Goal: Information Seeking & Learning: Learn about a topic

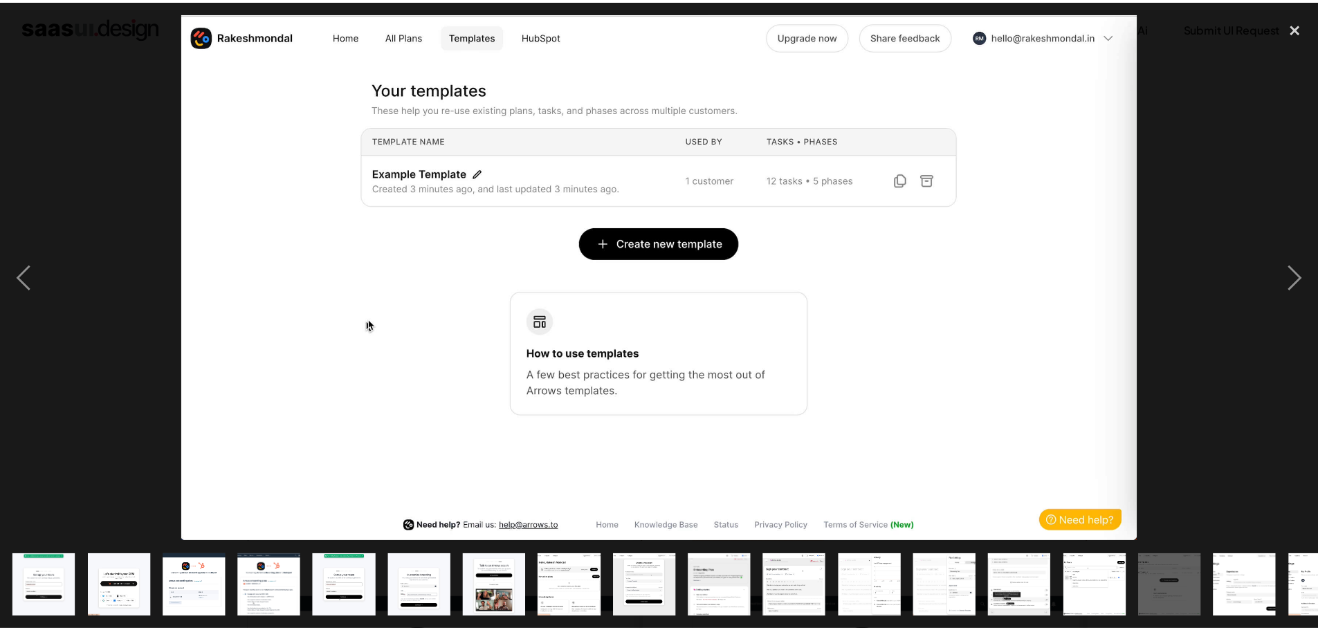
scroll to position [2006, 0]
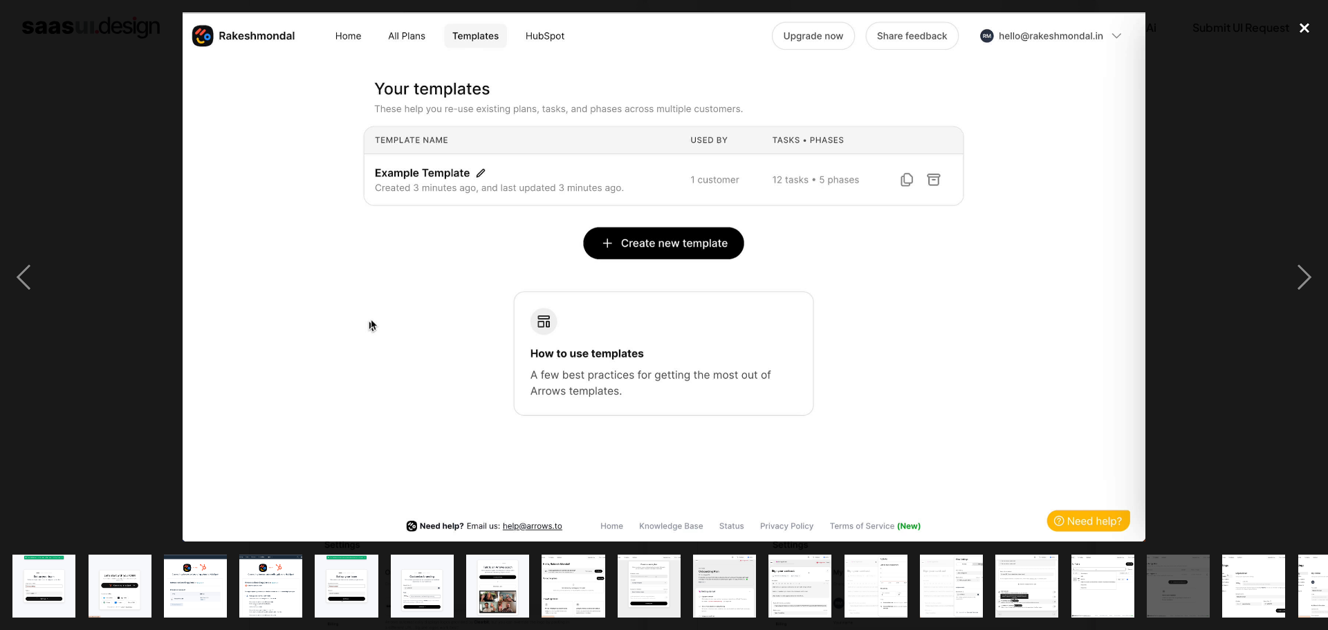
click at [1291, 28] on div "close lightbox" at bounding box center [1304, 27] width 47 height 30
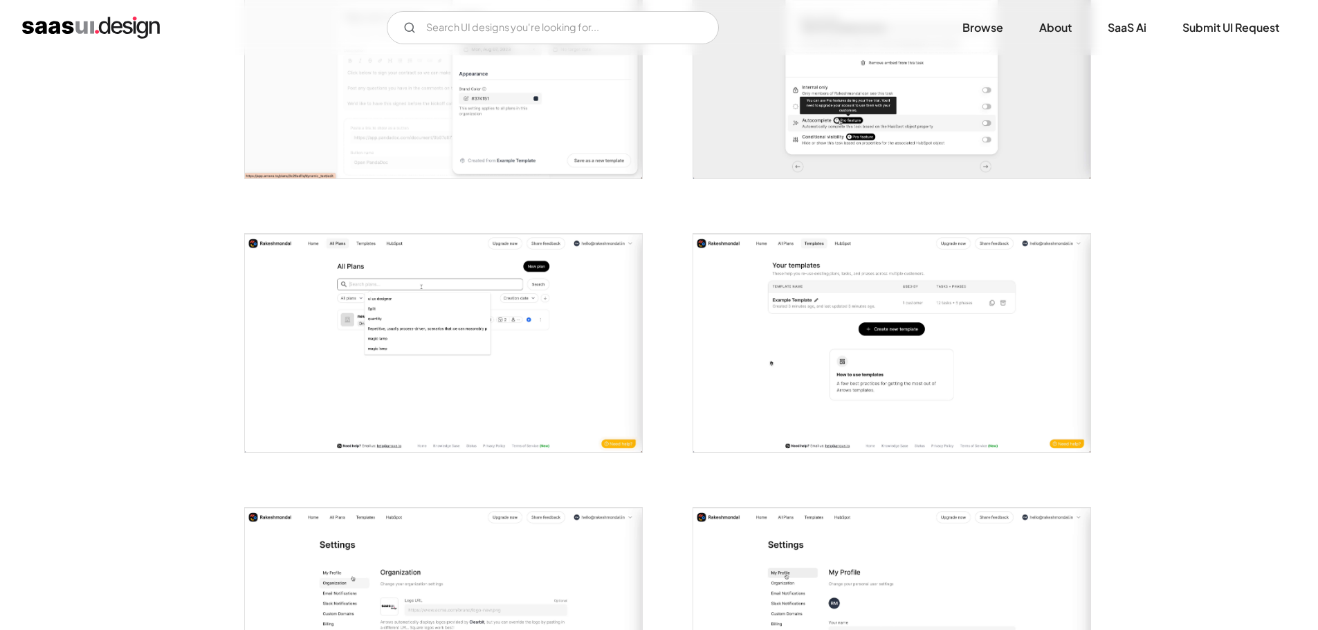
click at [902, 205] on div at bounding box center [883, 335] width 415 height 274
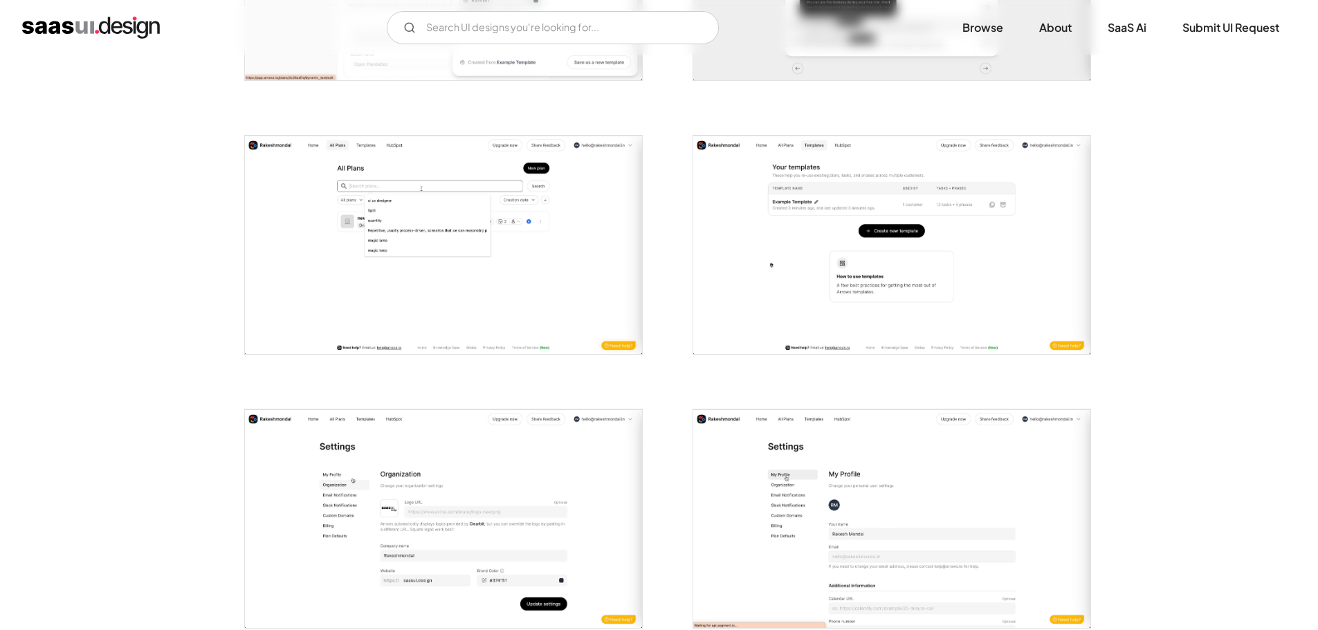
scroll to position [2283, 0]
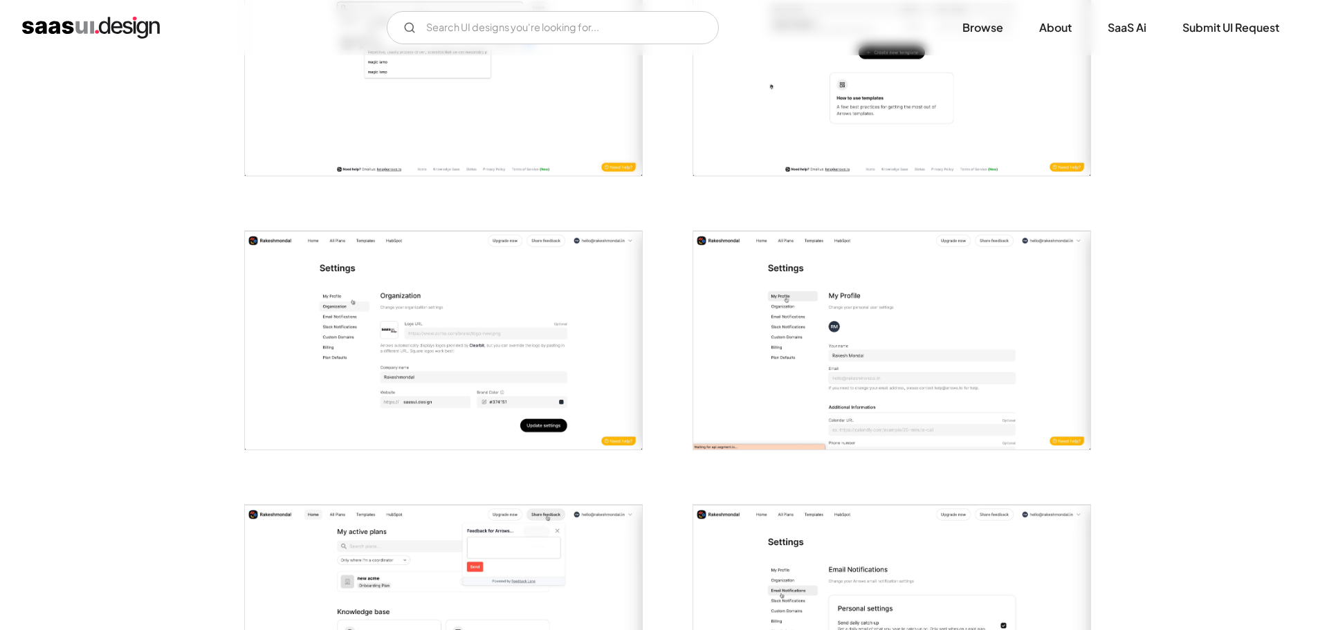
click at [543, 367] on img "open lightbox" at bounding box center [443, 340] width 397 height 219
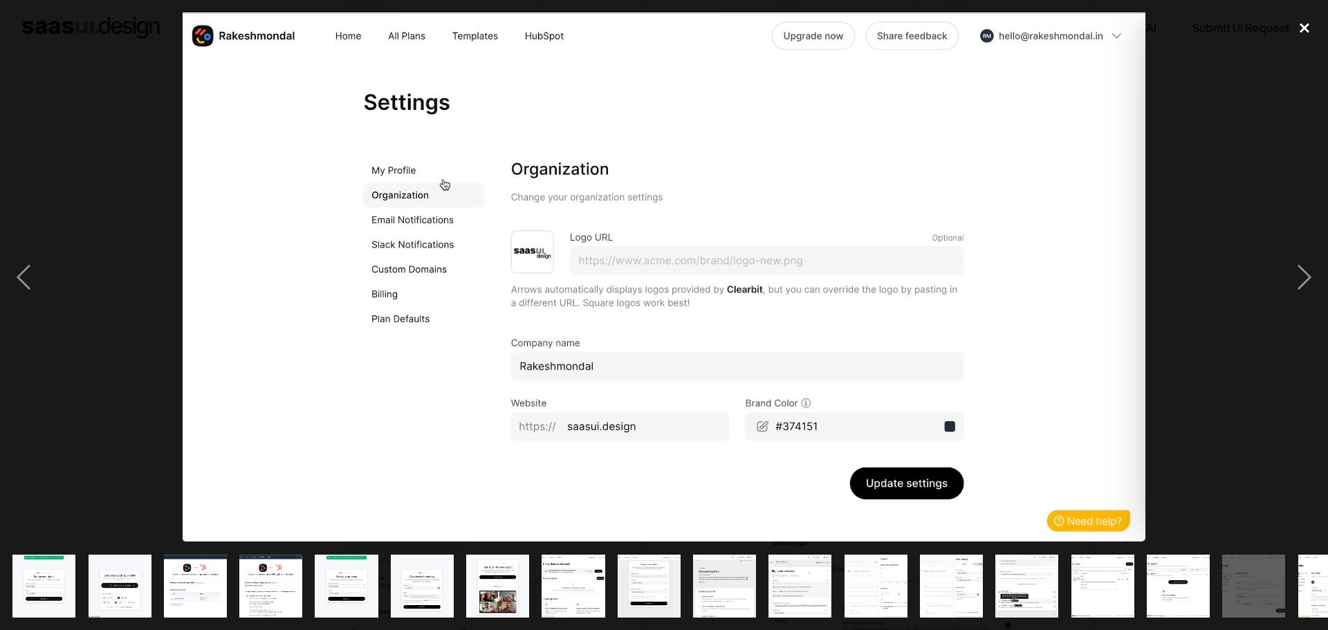
click at [1301, 23] on div "close lightbox" at bounding box center [1304, 27] width 47 height 30
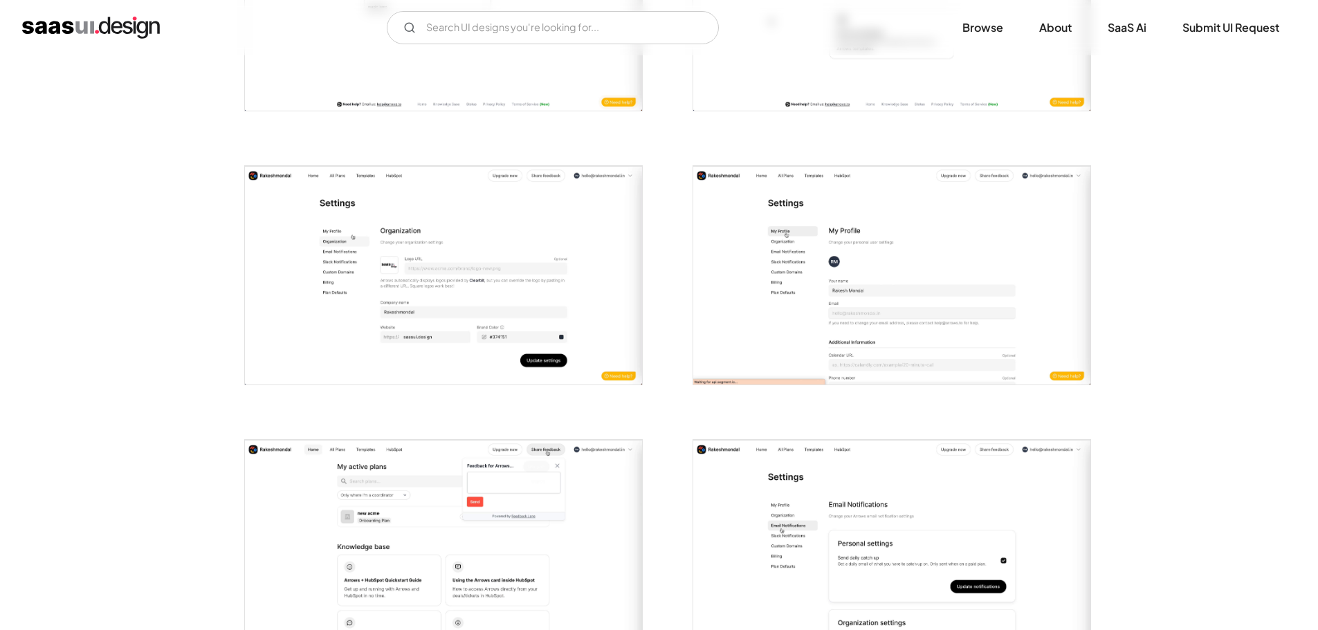
scroll to position [2559, 0]
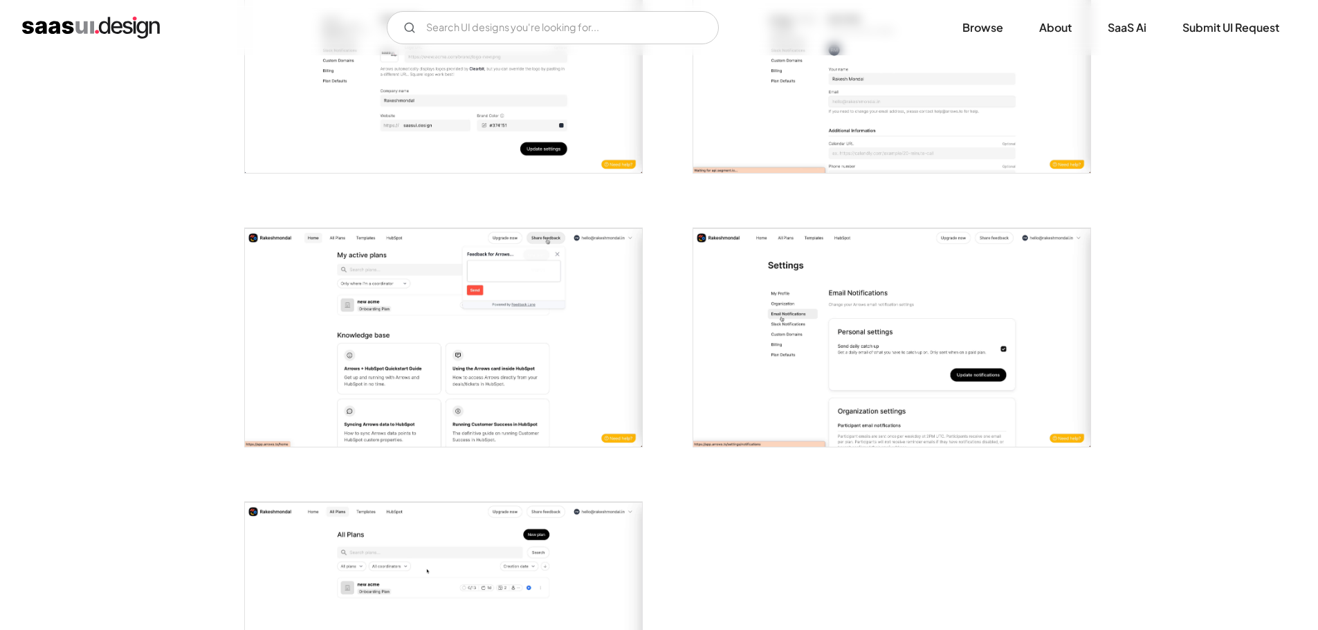
click at [926, 123] on img "open lightbox" at bounding box center [891, 63] width 397 height 219
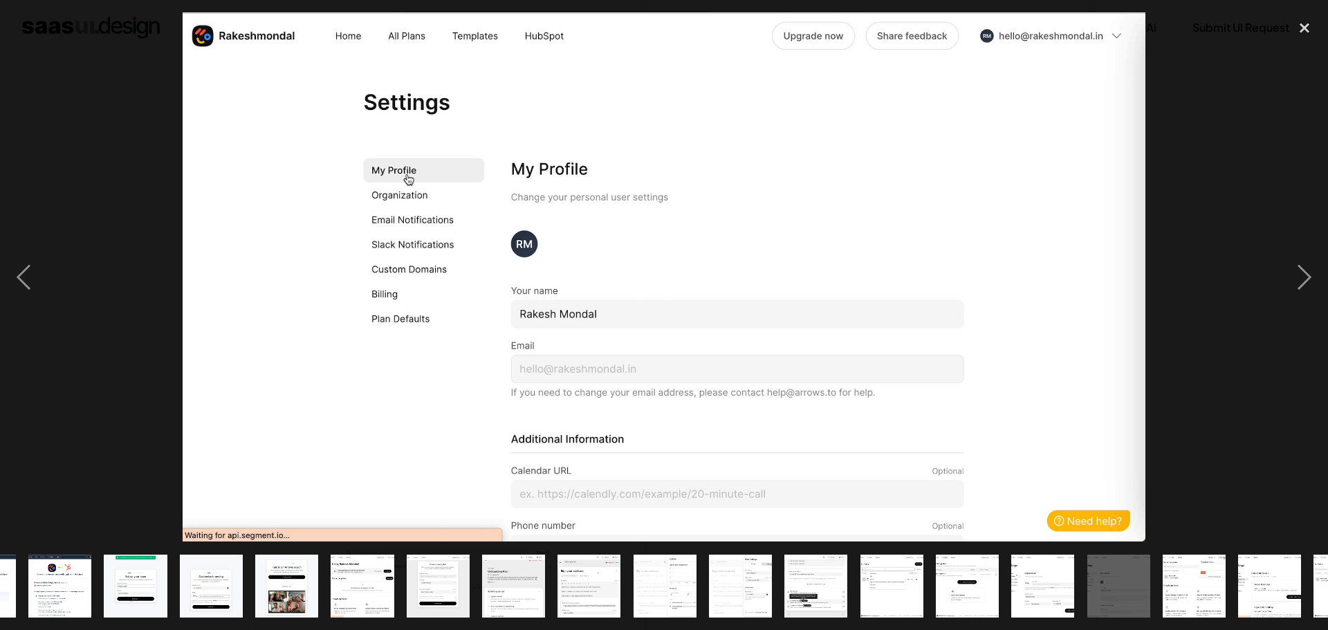
scroll to position [0, 273]
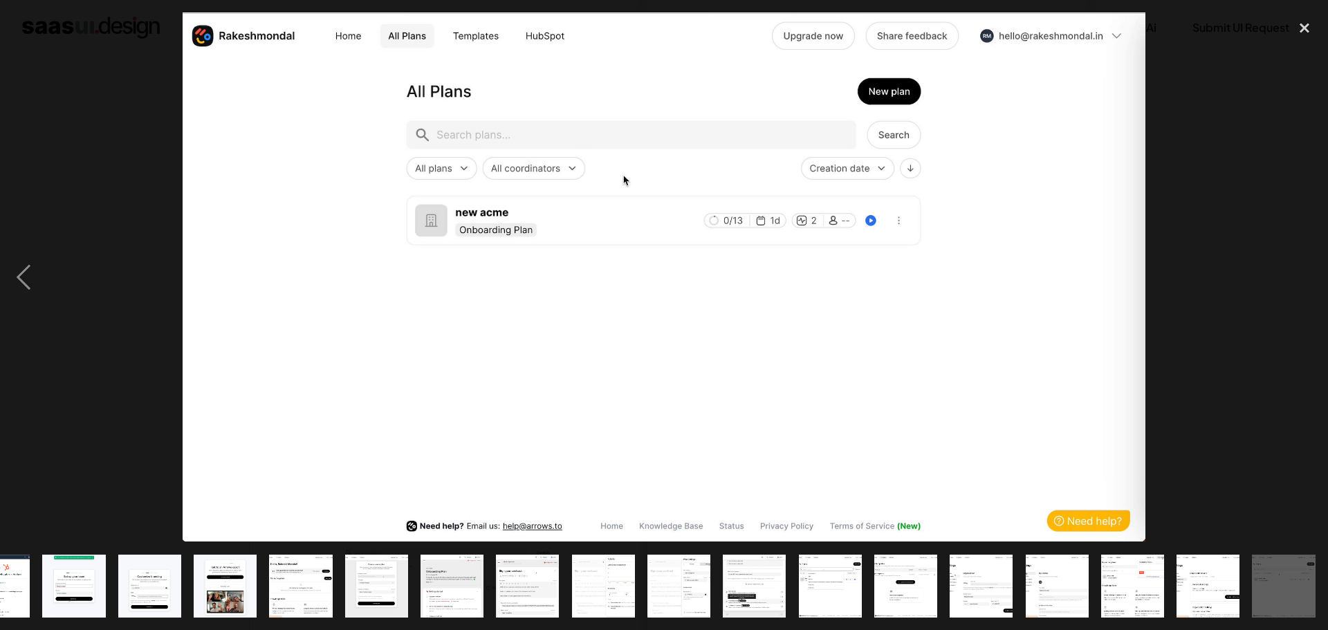
click at [1222, 100] on div at bounding box center [664, 276] width 1328 height 529
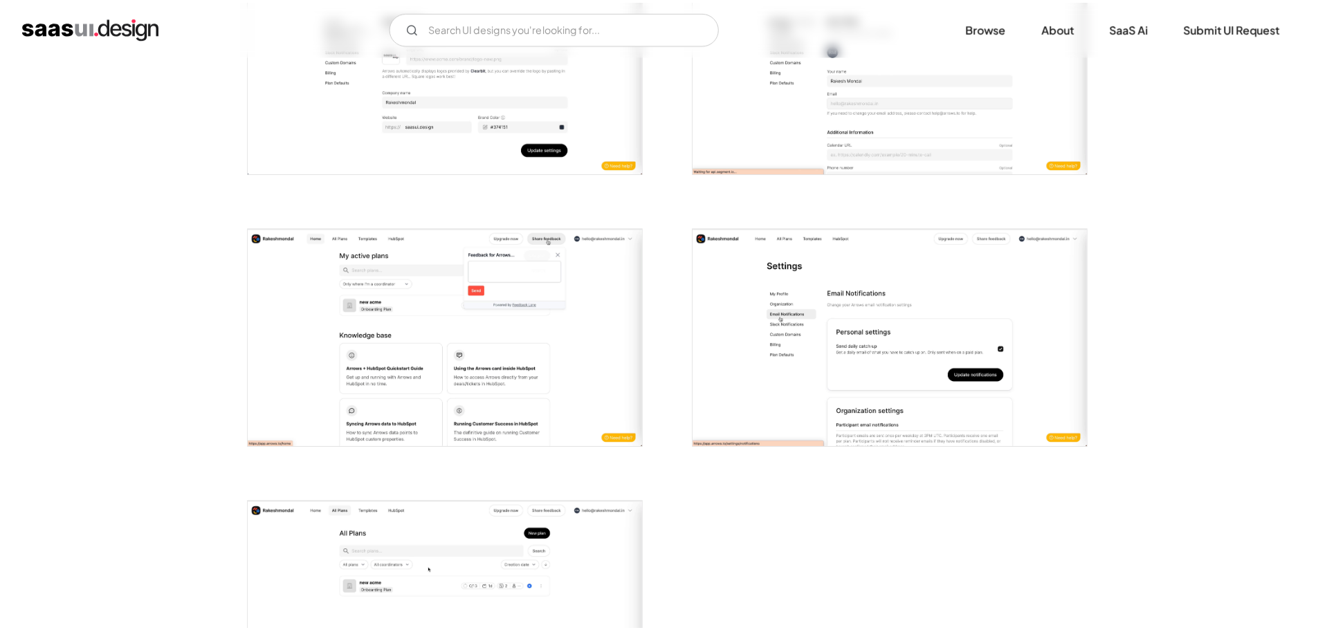
scroll to position [0, 0]
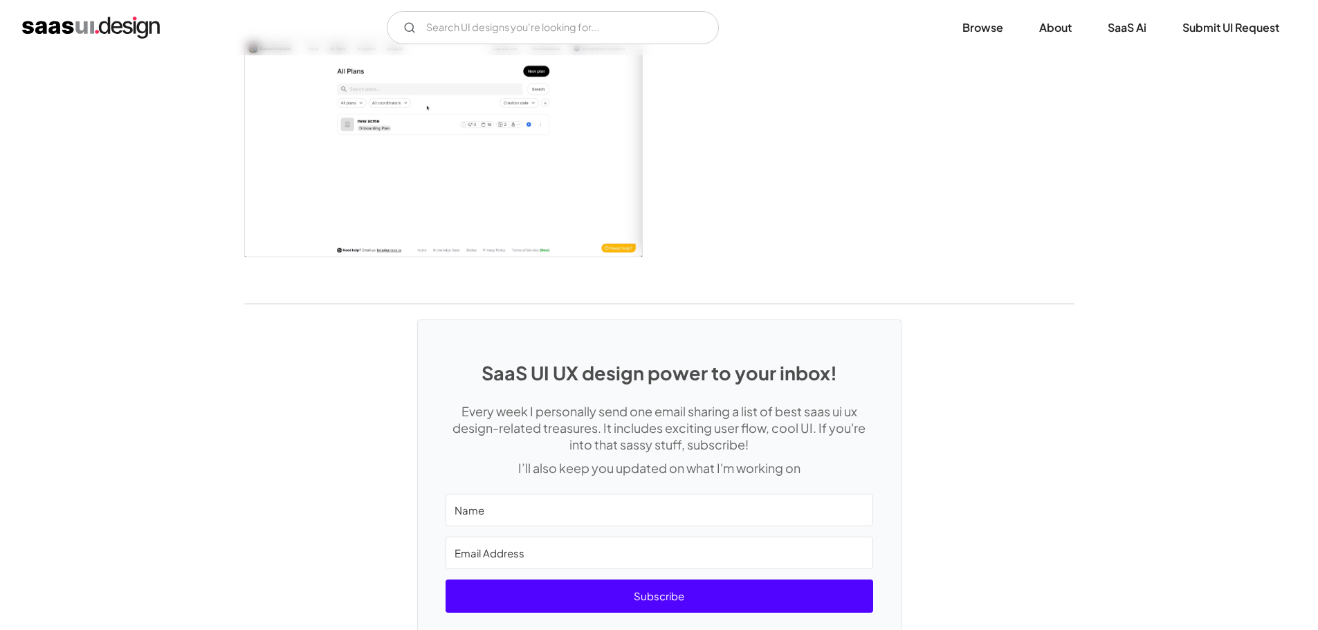
scroll to position [2875, 0]
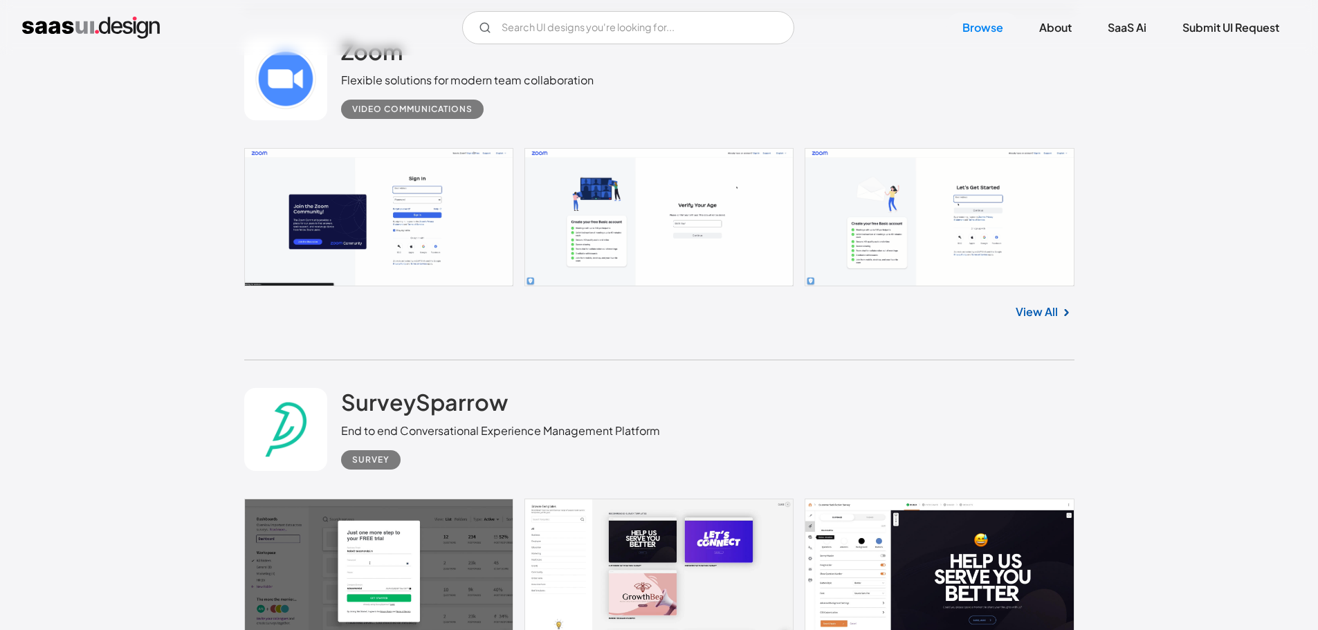
scroll to position [1009, 0]
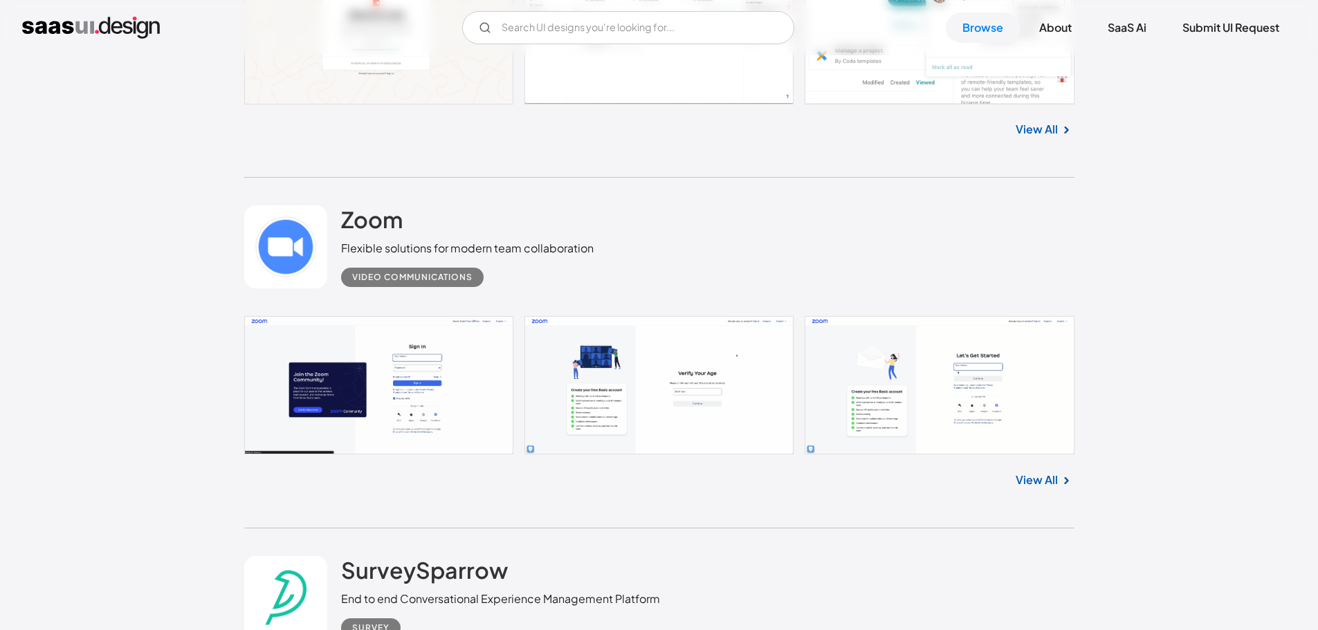
click at [384, 412] on link at bounding box center [659, 385] width 830 height 138
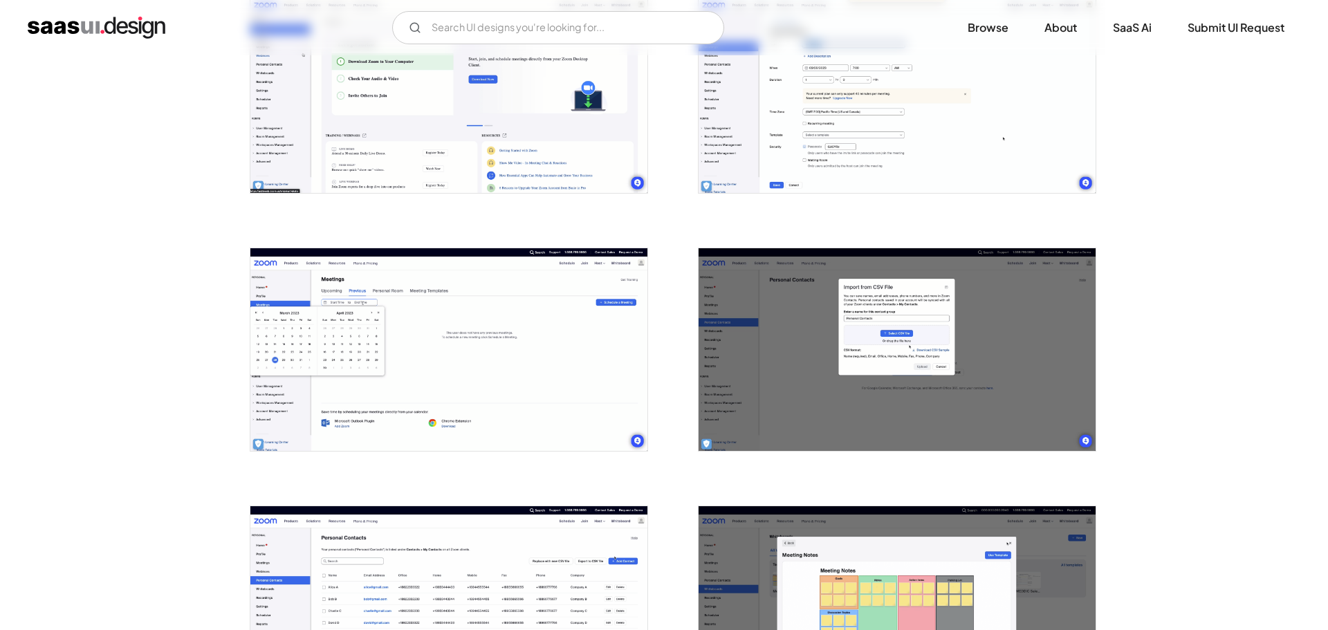
scroll to position [1729, 0]
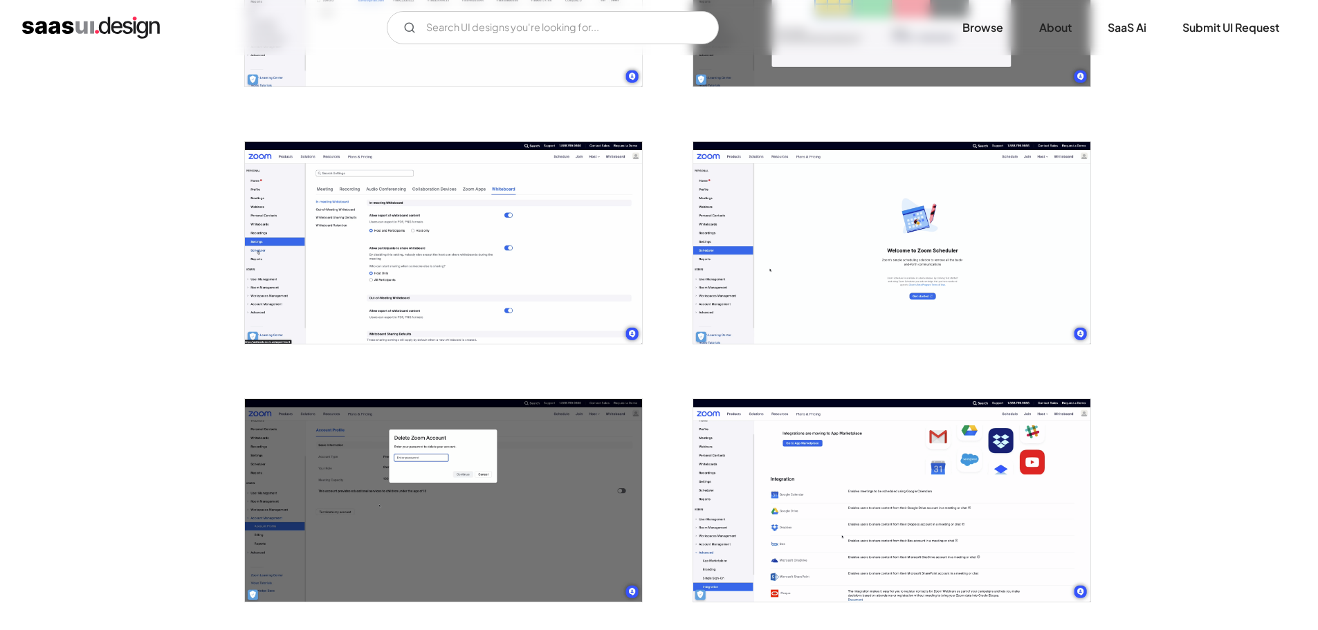
click at [562, 275] on img "open lightbox" at bounding box center [443, 243] width 397 height 203
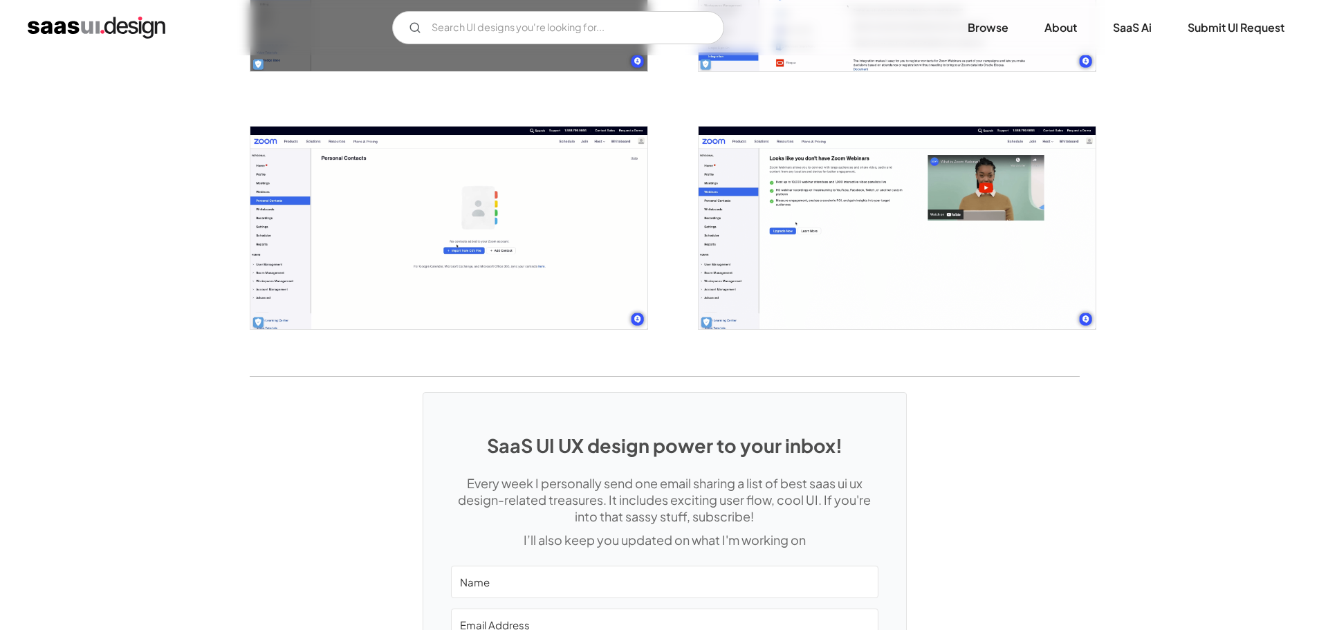
scroll to position [2114, 0]
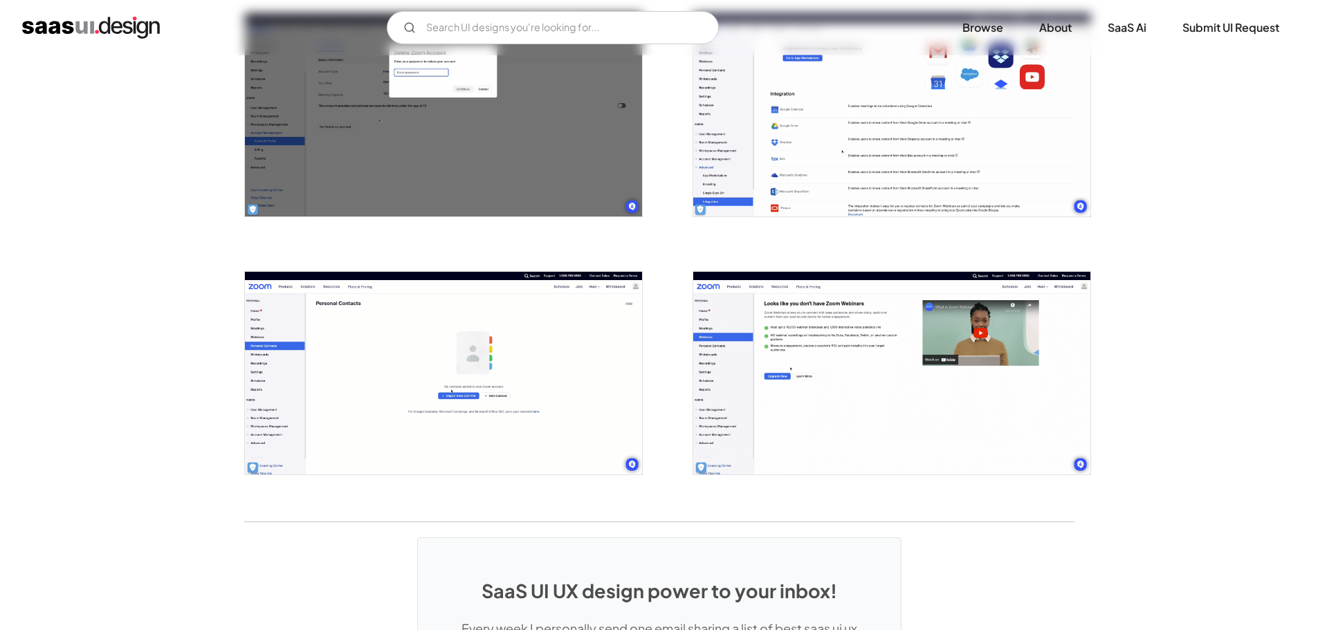
click at [852, 418] on img "open lightbox" at bounding box center [891, 373] width 397 height 203
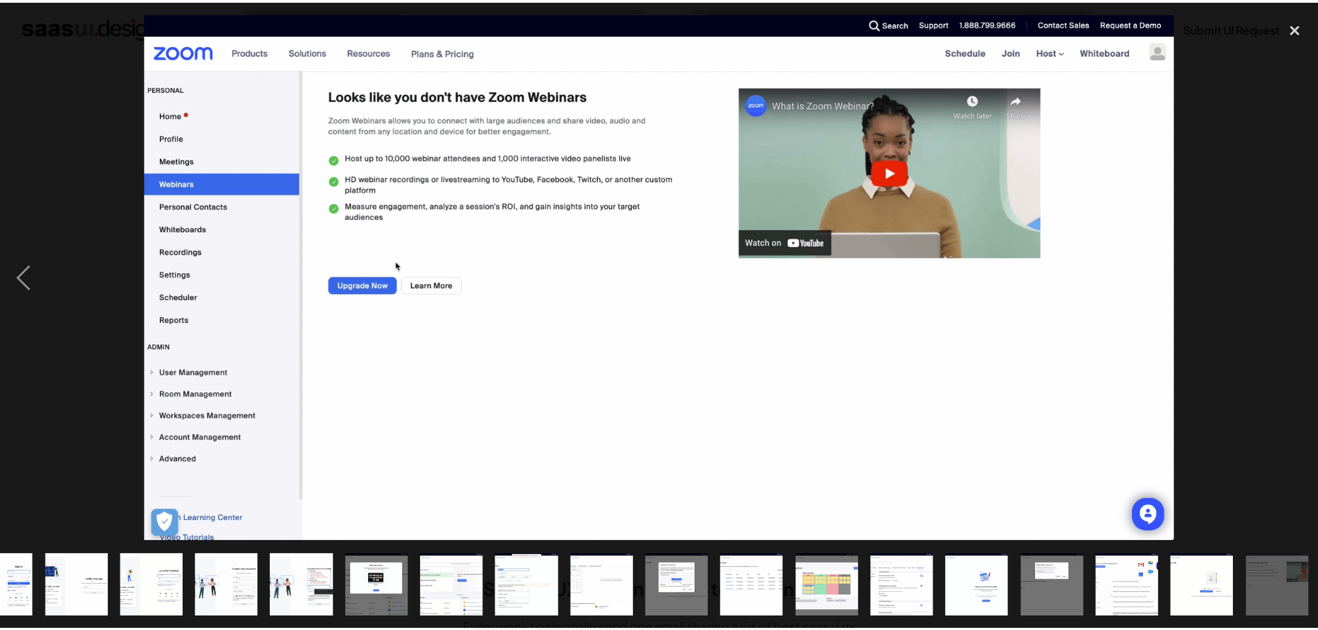
scroll to position [0, 46]
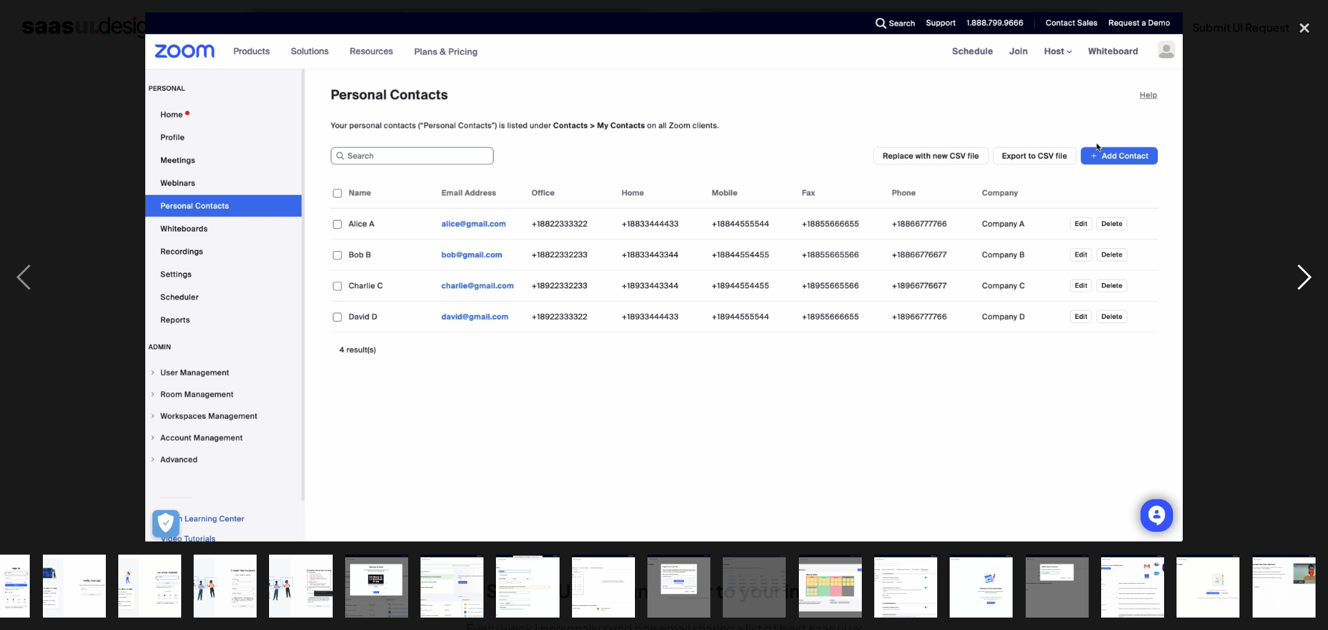
click at [1301, 286] on div "next image" at bounding box center [1304, 276] width 47 height 529
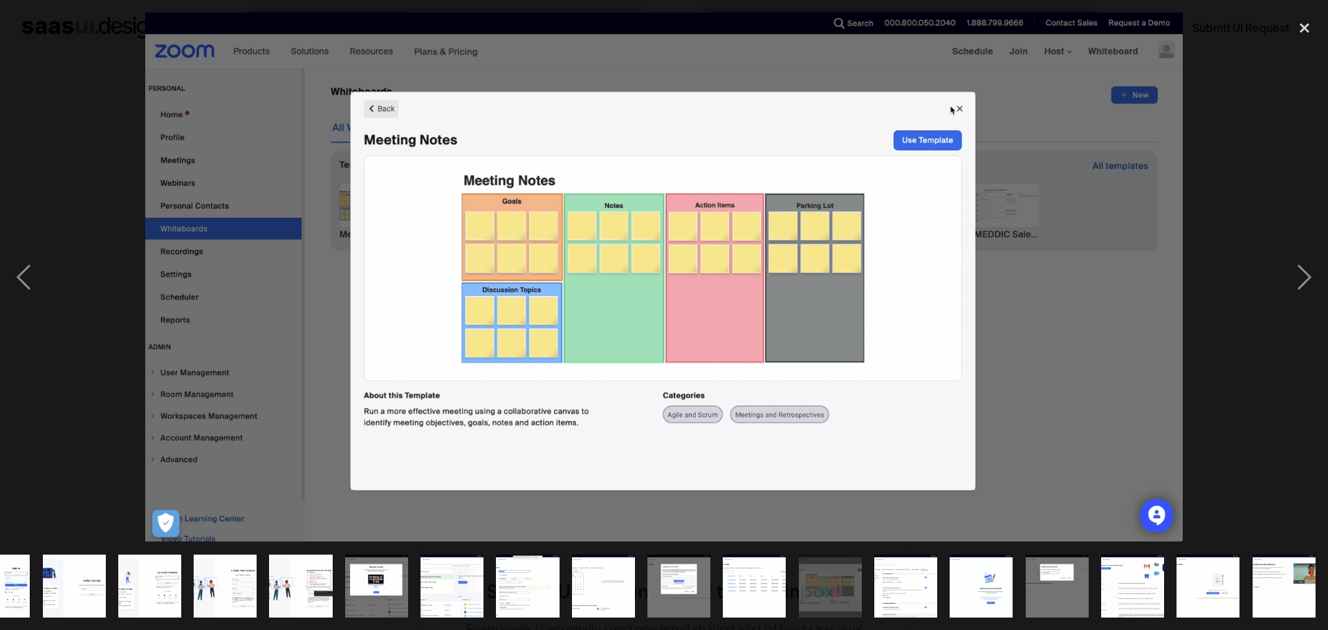
click at [856, 280] on img at bounding box center [664, 276] width 1038 height 529
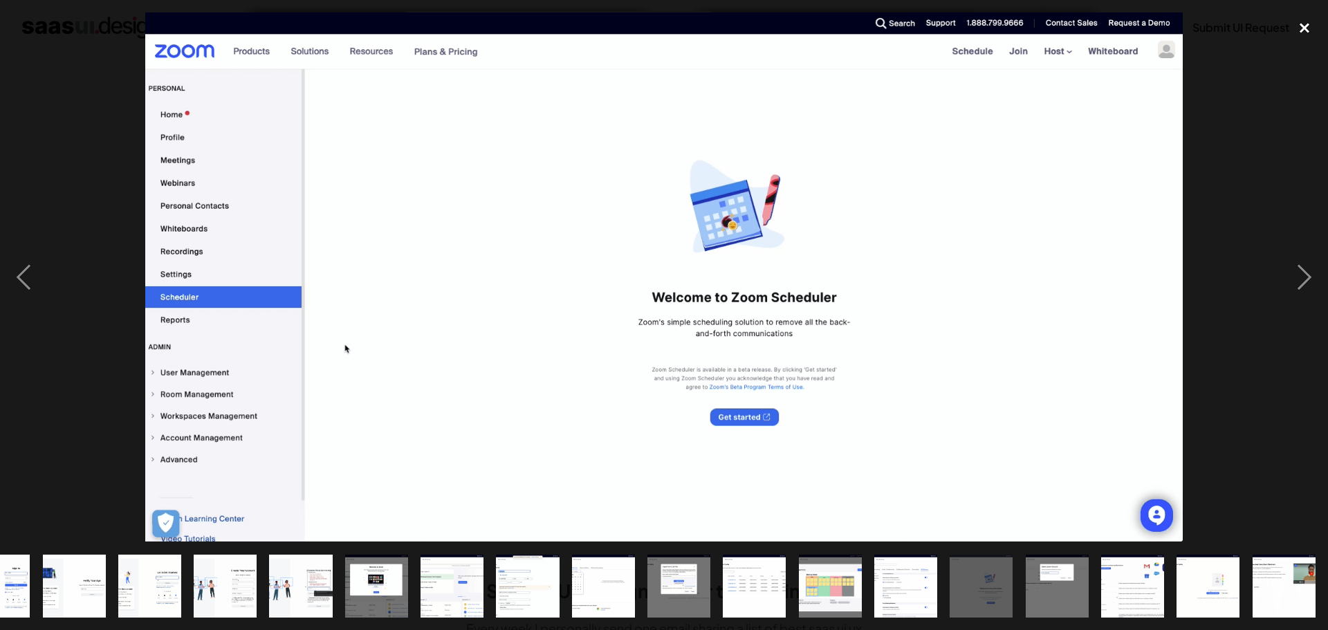
click at [1298, 29] on div "close lightbox" at bounding box center [1304, 27] width 47 height 30
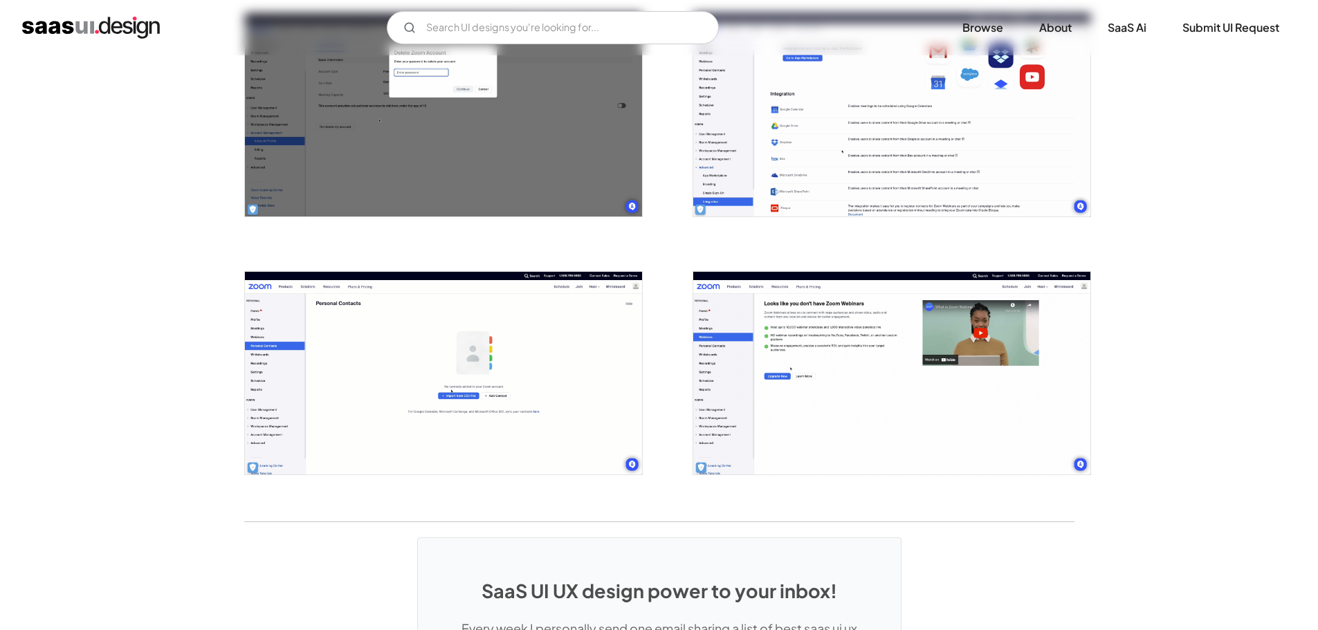
scroll to position [0, 0]
